Goal: Information Seeking & Learning: Learn about a topic

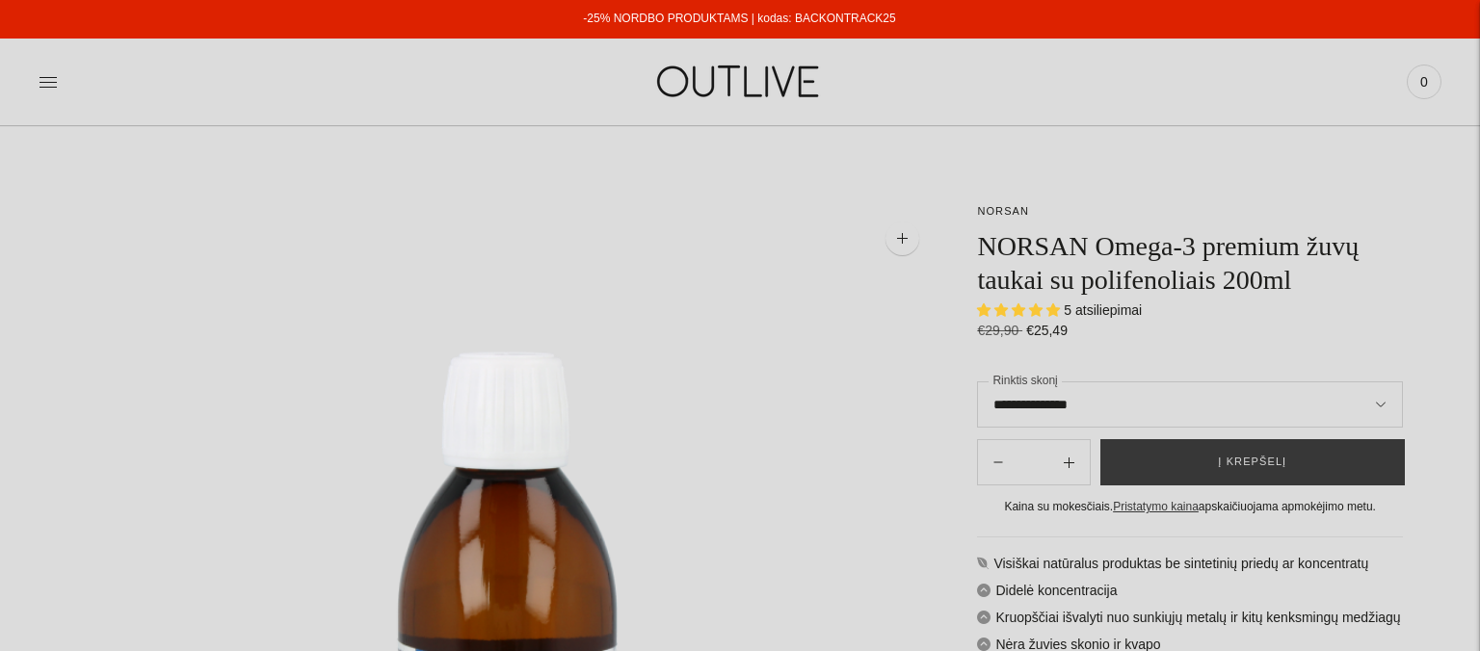
select select "**********"
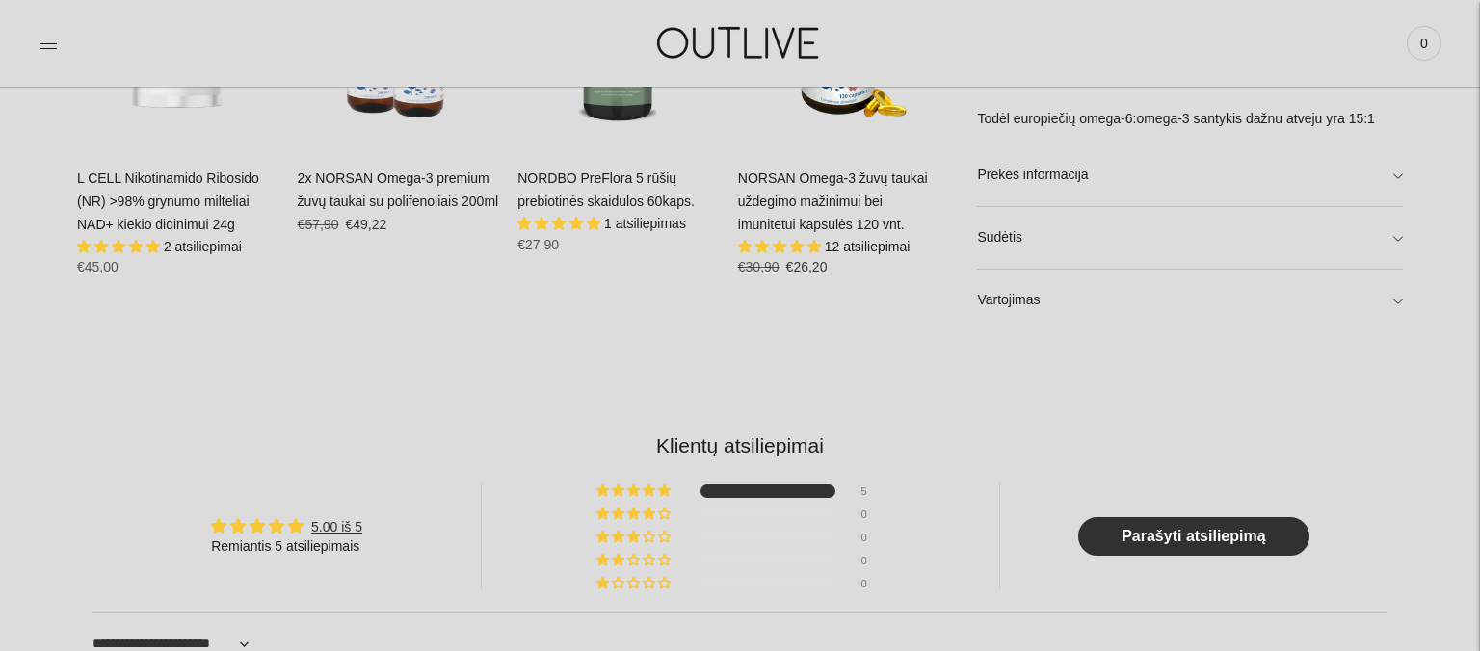
scroll to position [1526, 0]
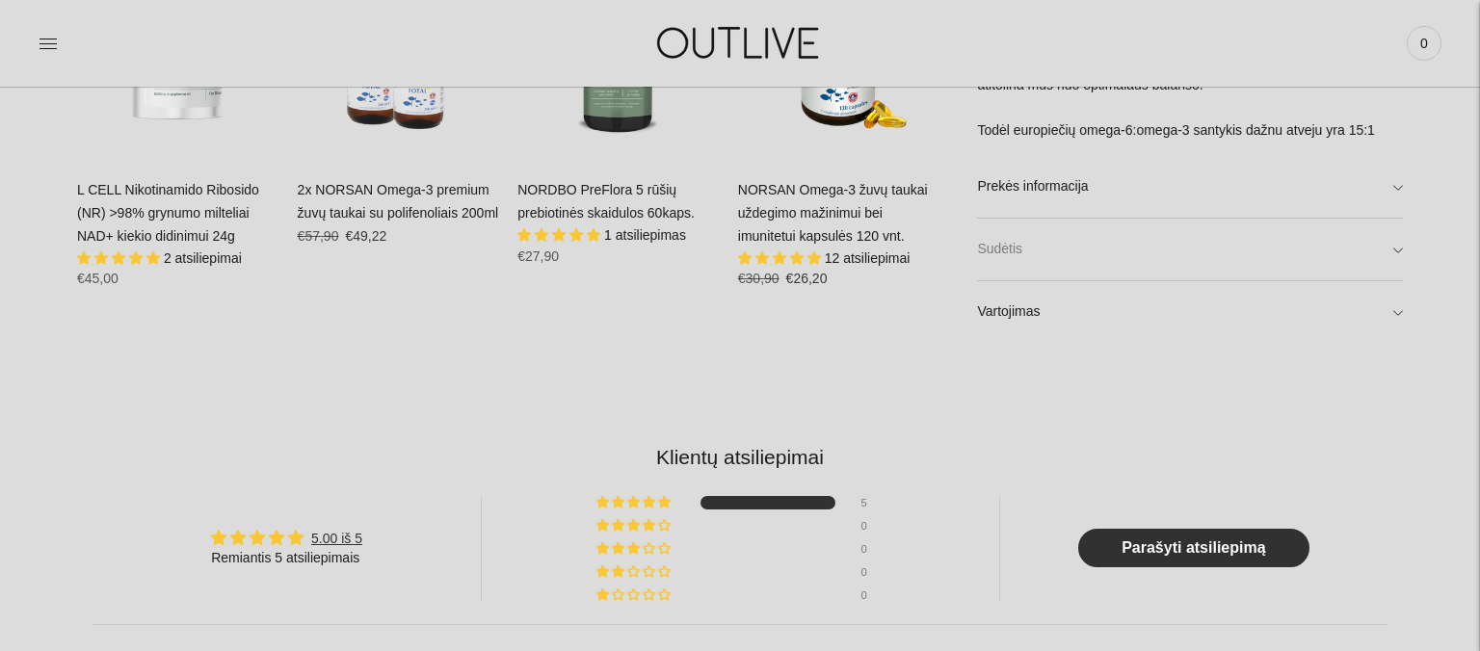
click at [1054, 252] on link "Sudėtis" at bounding box center [1190, 250] width 426 height 62
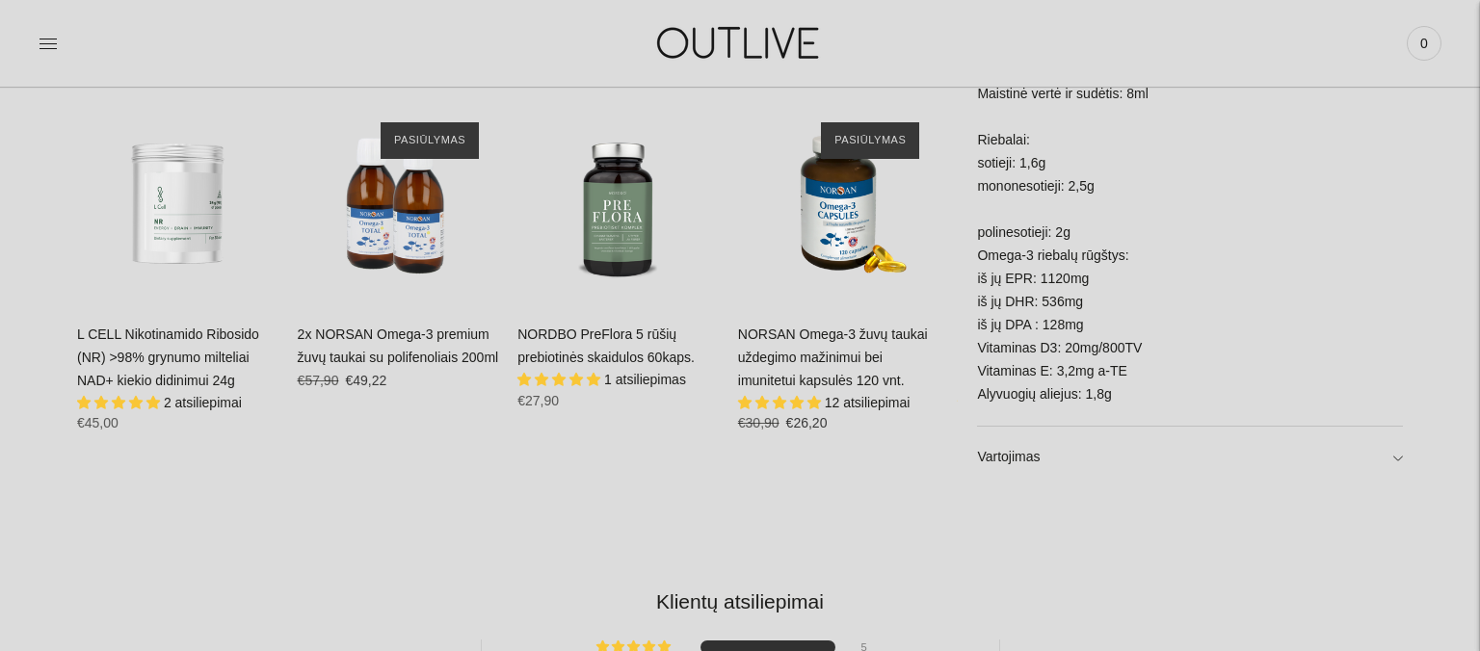
scroll to position [1322, 0]
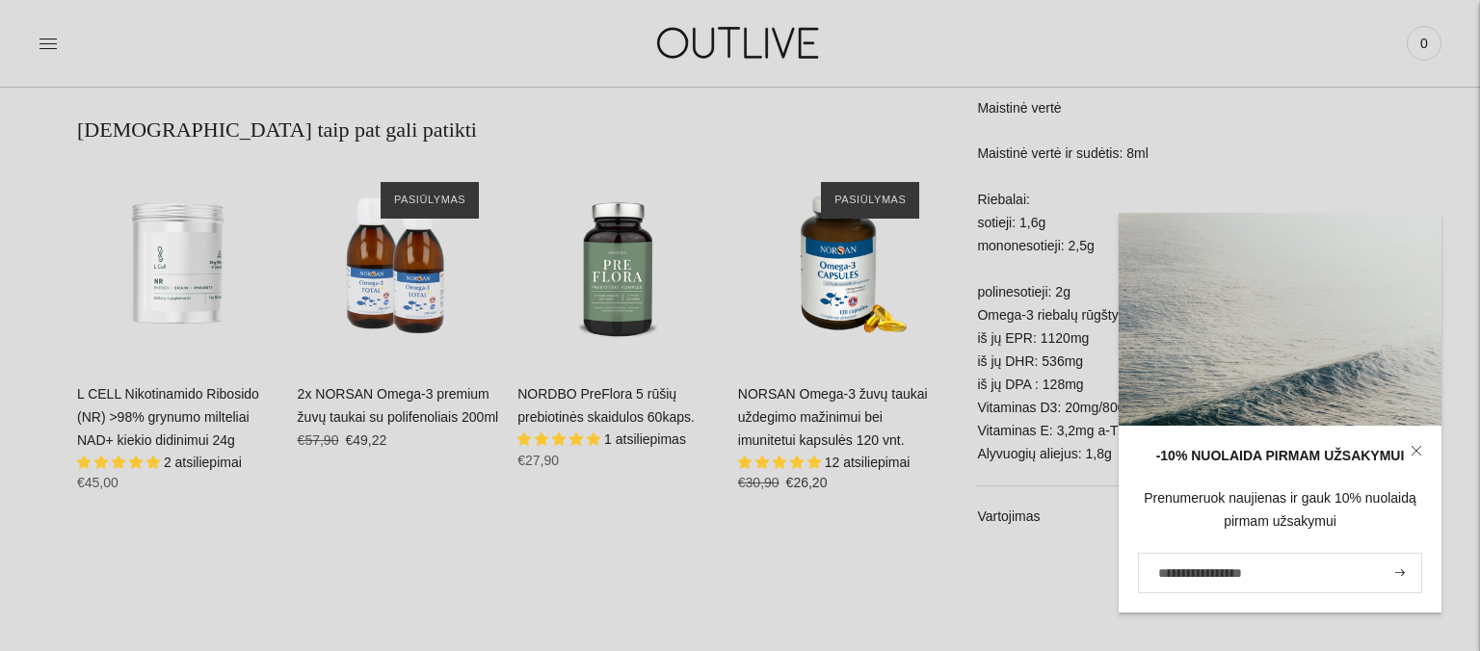
click at [796, 422] on link "NORSAN Omega-3 žuvų taukai uždegimo mažinimui bei imunitetui kapsulės 120 vnt." at bounding box center [833, 417] width 190 height 62
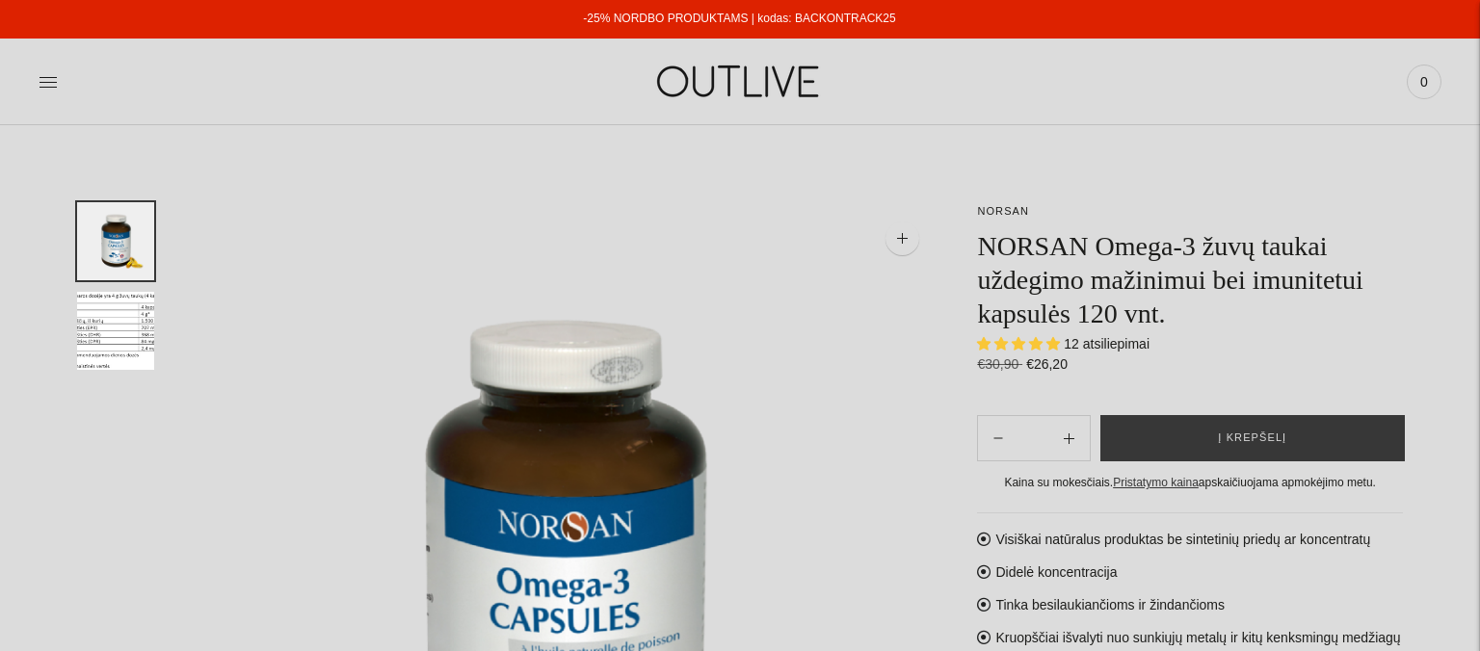
select select "**********"
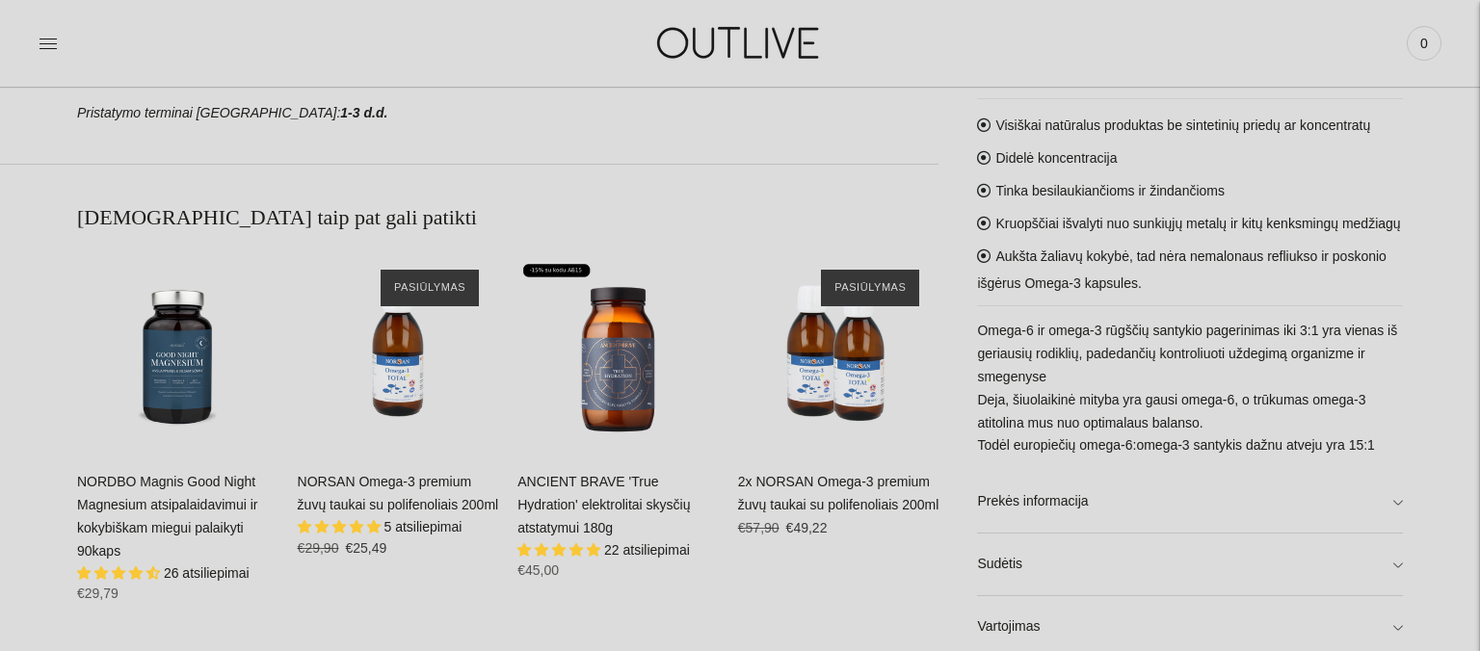
scroll to position [1221, 0]
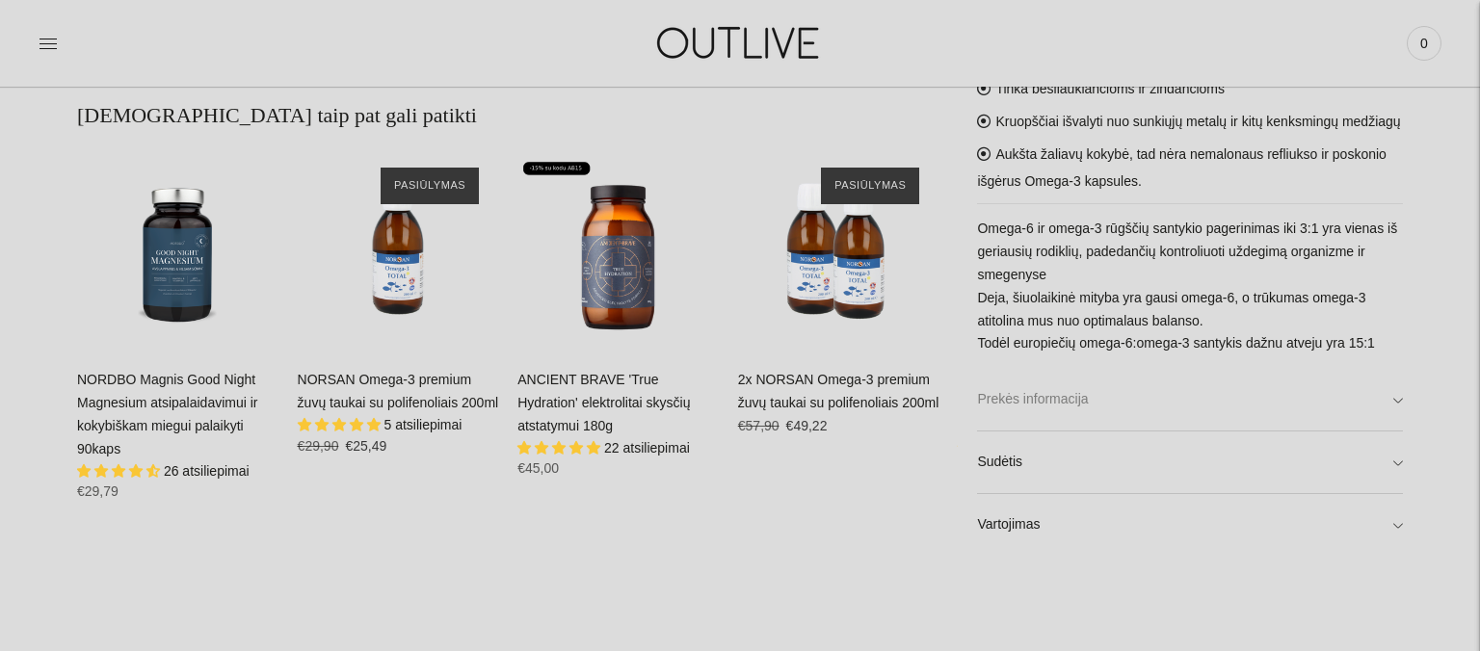
click at [1124, 398] on link "Prekės informacija" at bounding box center [1190, 400] width 426 height 62
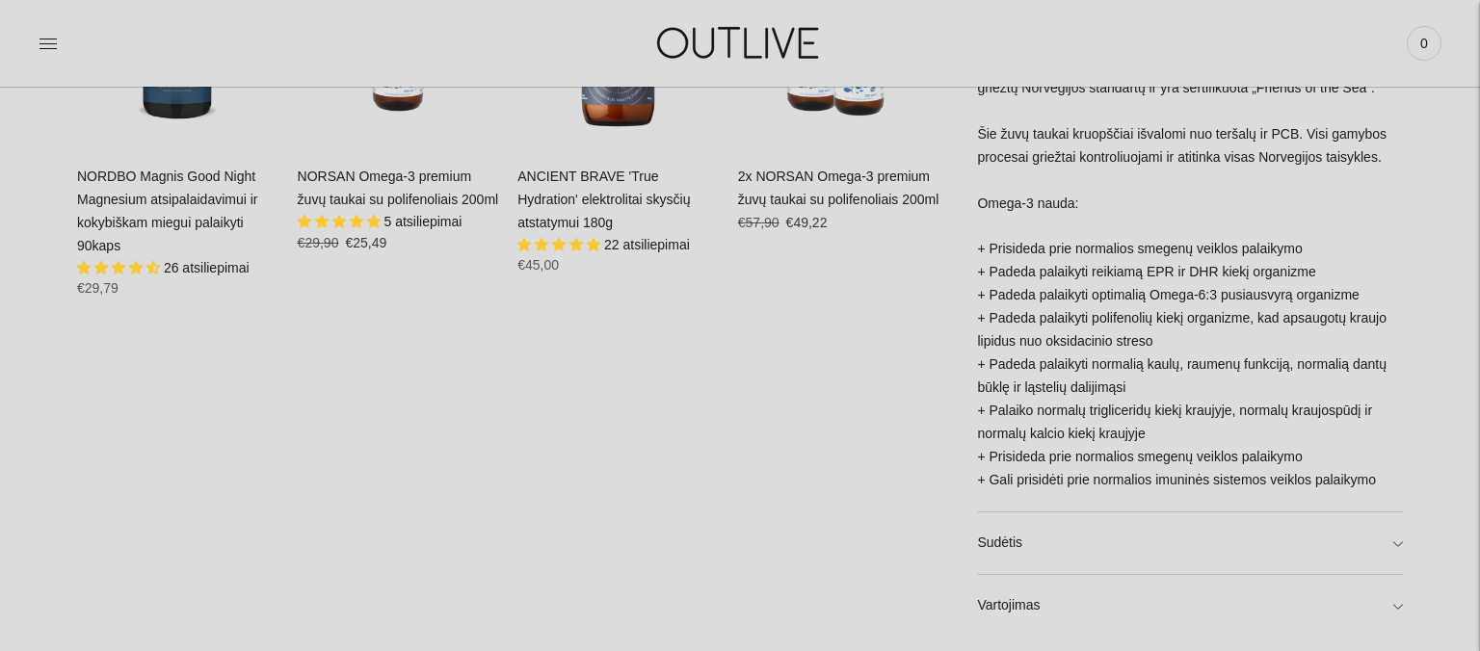
scroll to position [1729, 0]
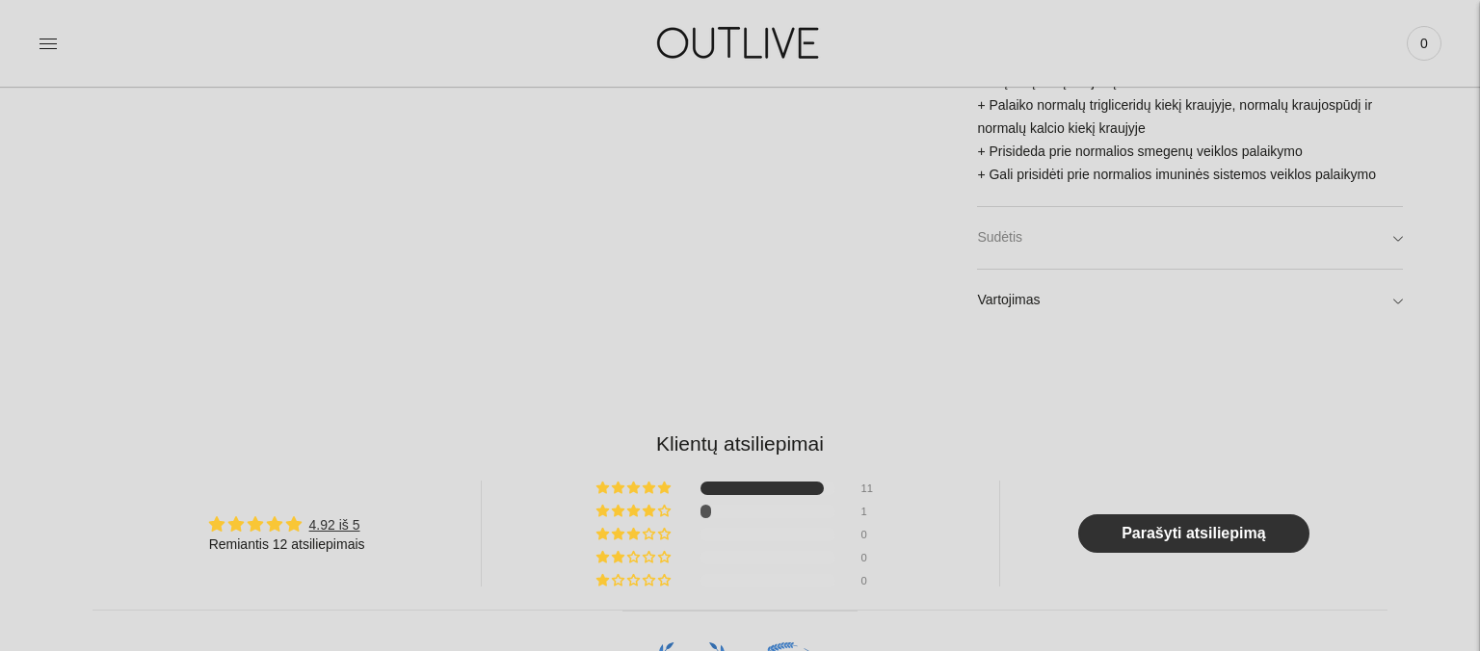
click at [1139, 235] on link "Sudėtis" at bounding box center [1190, 238] width 426 height 62
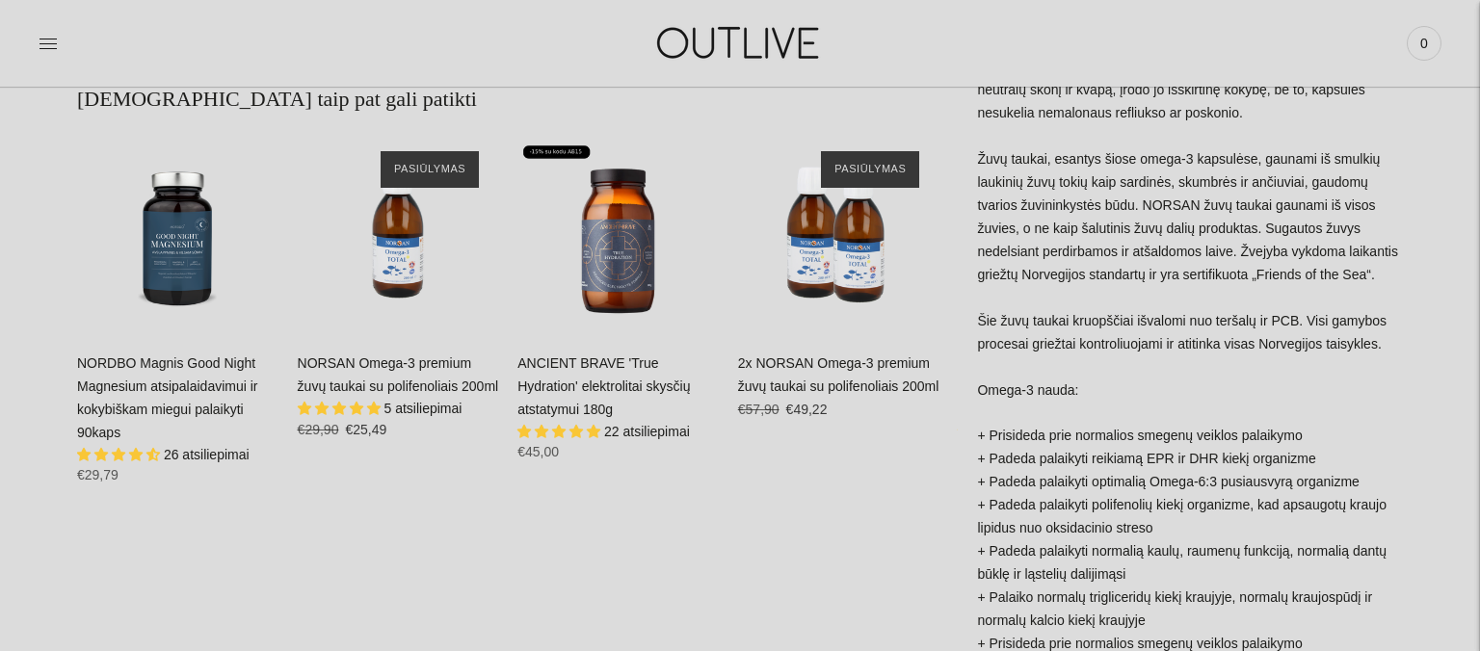
scroll to position [1119, 0]
